Goal: Transaction & Acquisition: Purchase product/service

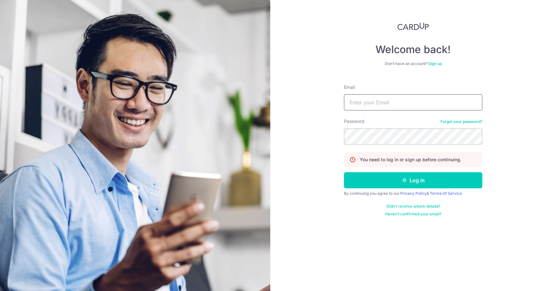
click at [407, 103] on input "Email" at bounding box center [413, 102] width 138 height 16
type input "wen0424@gmail.com"
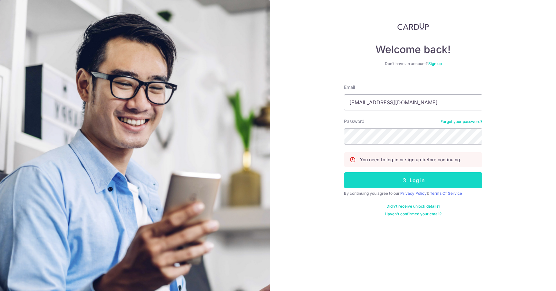
click at [393, 180] on button "Log in" at bounding box center [413, 180] width 138 height 16
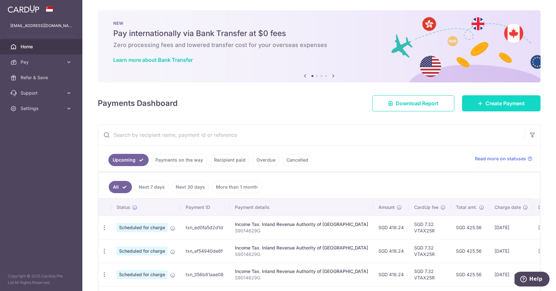
click at [495, 104] on span "Create Payment" at bounding box center [505, 103] width 39 height 8
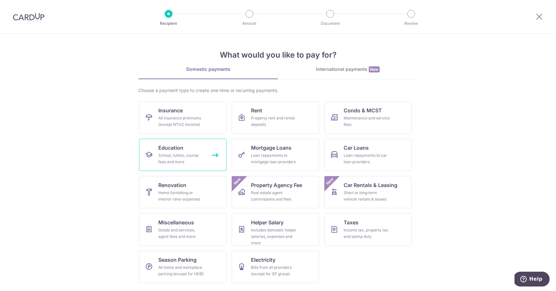
click at [203, 166] on link "Education School, tuition, course fees and more" at bounding box center [183, 155] width 88 height 32
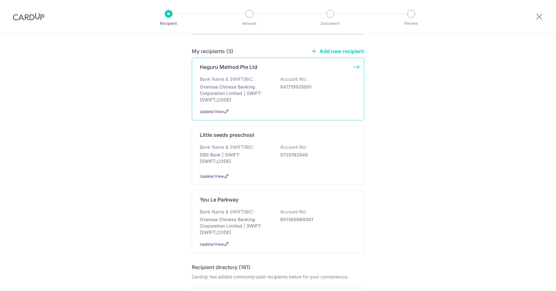
scroll to position [68, 0]
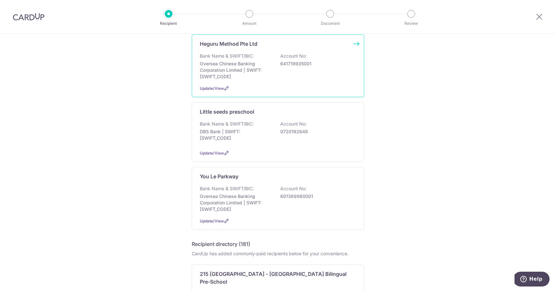
click at [255, 47] on p "Heguru Method Pte Ltd" at bounding box center [229, 44] width 58 height 8
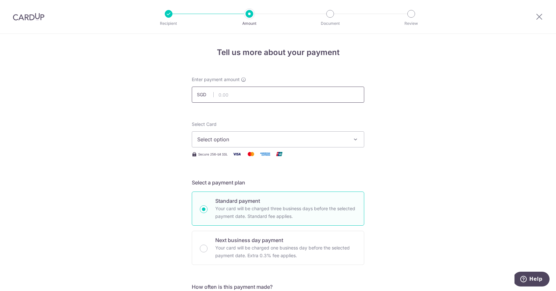
click at [254, 89] on input "text" at bounding box center [278, 95] width 173 height 16
click at [255, 92] on input "text" at bounding box center [278, 95] width 173 height 16
type input "9"
type input "26325.00"
drag, startPoint x: 264, startPoint y: 99, endPoint x: 179, endPoint y: 93, distance: 84.9
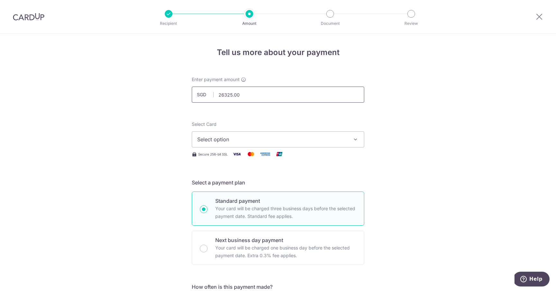
type input "730.30"
click at [210, 126] on span "Select Card" at bounding box center [204, 123] width 25 height 5
click at [210, 131] on button "Select option" at bounding box center [278, 139] width 173 height 16
click at [210, 134] on button "Select option" at bounding box center [278, 139] width 173 height 16
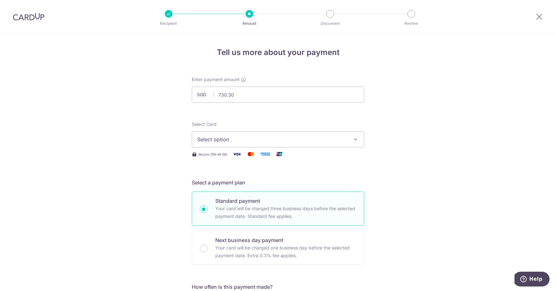
click at [216, 143] on span "Select option" at bounding box center [272, 140] width 150 height 8
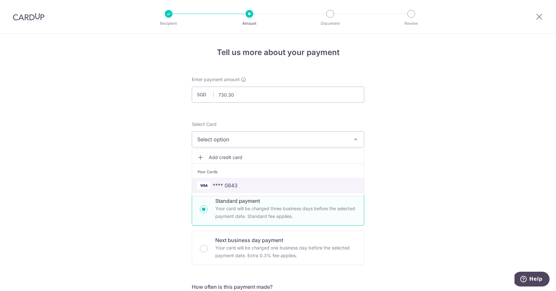
click at [238, 186] on span "**** 0843" at bounding box center [278, 186] width 162 height 8
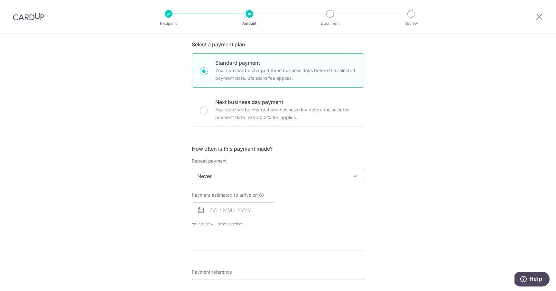
scroll to position [55, 0]
